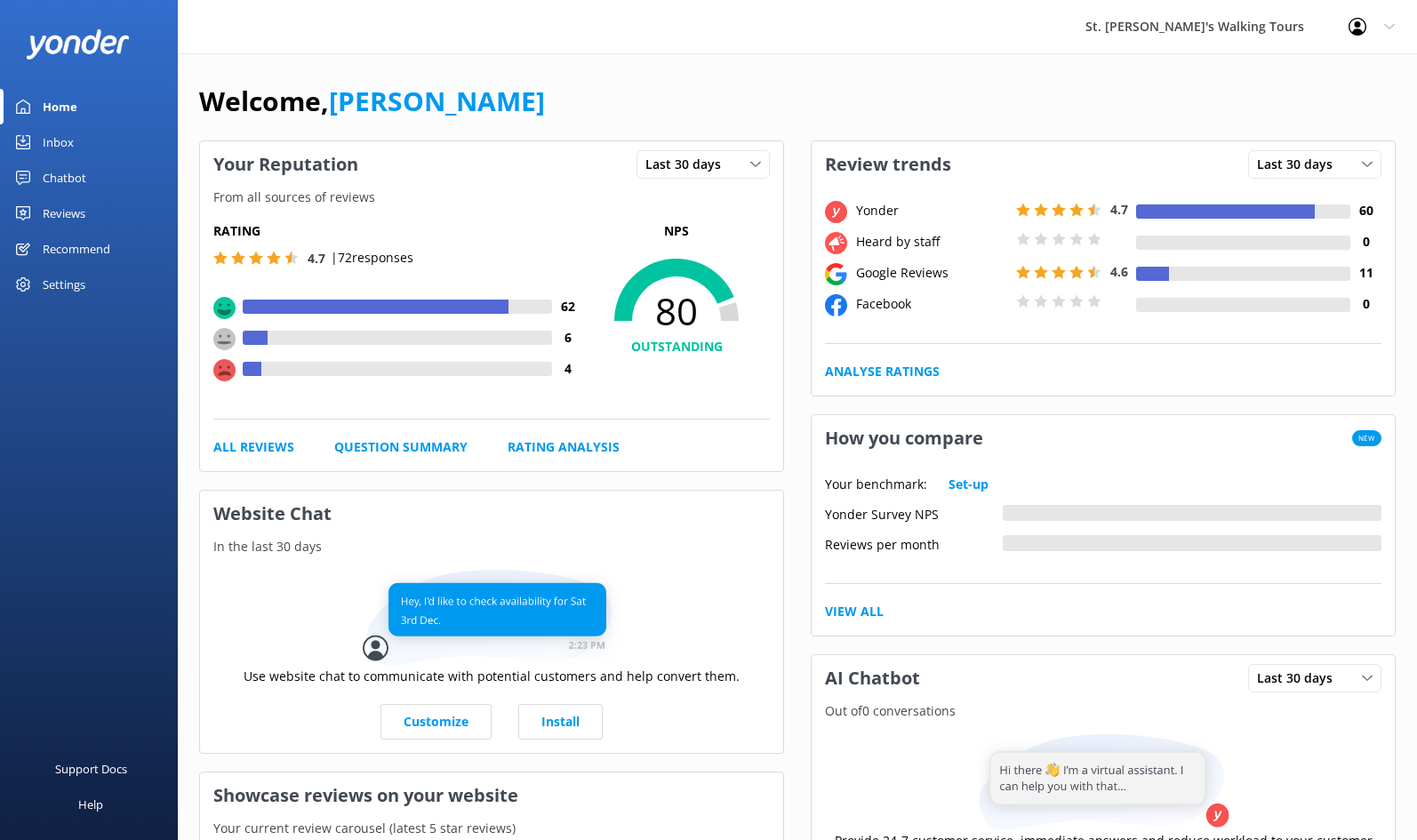
click at [66, 212] on div "Reviews" at bounding box center [64, 213] width 43 height 36
